Goal: Task Accomplishment & Management: Complete application form

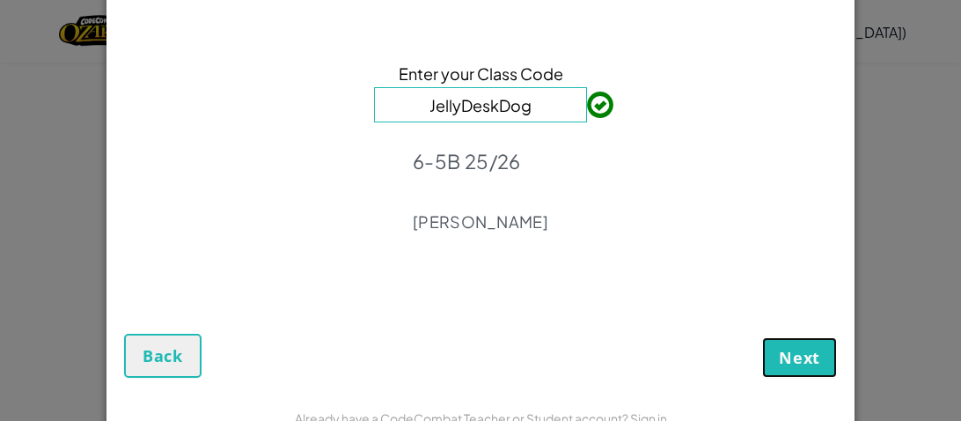
click at [776, 351] on button "Next" at bounding box center [799, 357] width 75 height 40
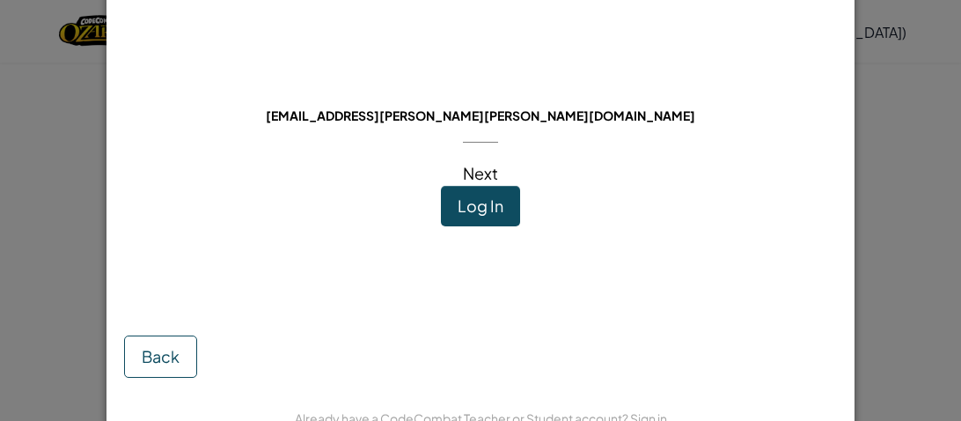
click at [504, 218] on button "Log In" at bounding box center [480, 206] width 79 height 40
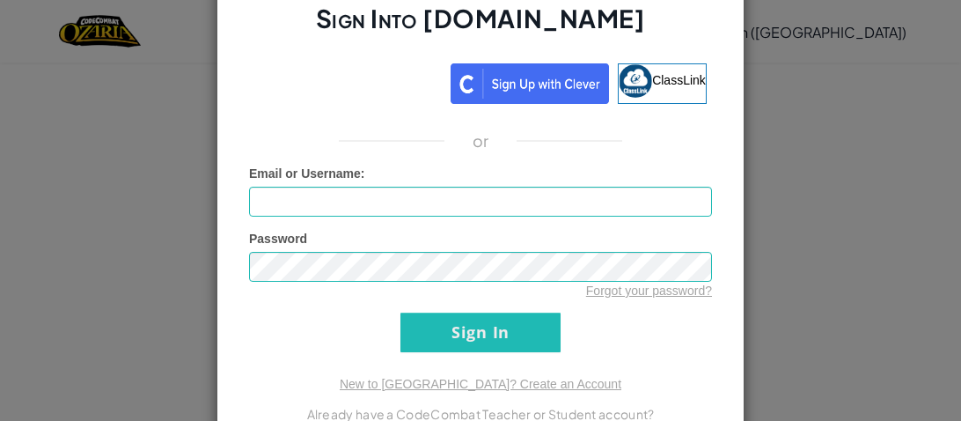
click at [867, 279] on div "Sign Into Ozaria.com ClassLink or Unknown Error Email or Username : Password Fo…" at bounding box center [480, 210] width 961 height 421
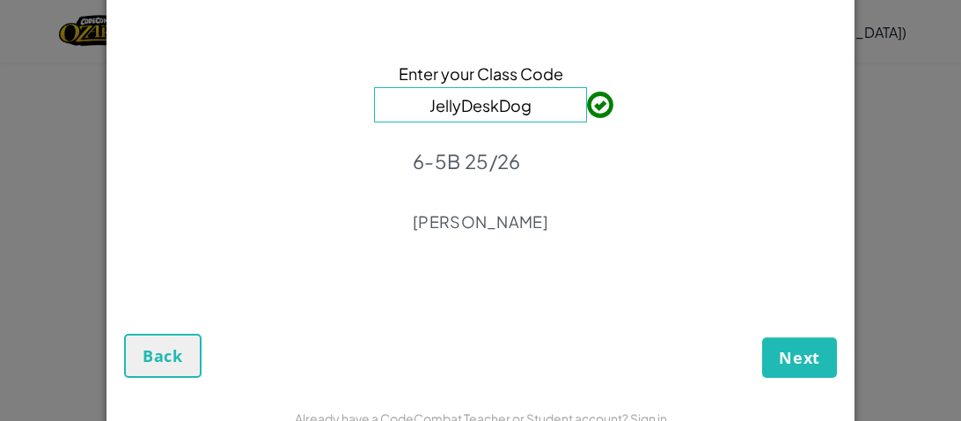
click at [533, 120] on input "JellyDeskDog" at bounding box center [480, 104] width 213 height 35
